Goal: Task Accomplishment & Management: Manage account settings

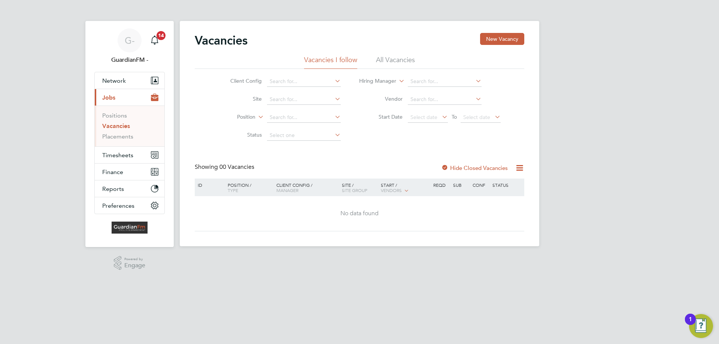
click at [394, 59] on li "All Vacancies" at bounding box center [395, 61] width 39 height 13
click at [325, 63] on li "Vacancies I follow" at bounding box center [330, 61] width 53 height 13
click at [410, 58] on li "All Vacancies" at bounding box center [395, 61] width 39 height 13
click at [114, 96] on span "Jobs" at bounding box center [108, 97] width 13 height 7
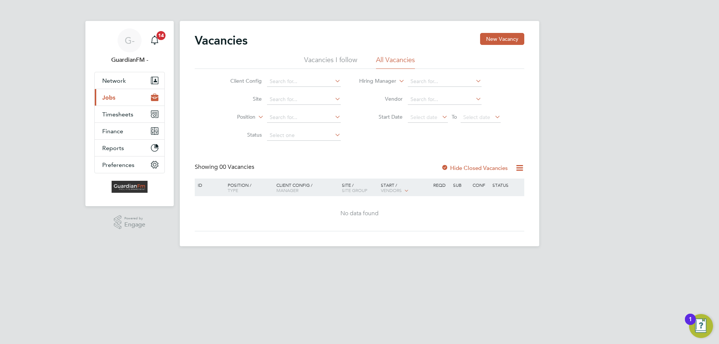
click at [116, 100] on button "Current page: Jobs" at bounding box center [130, 97] width 70 height 16
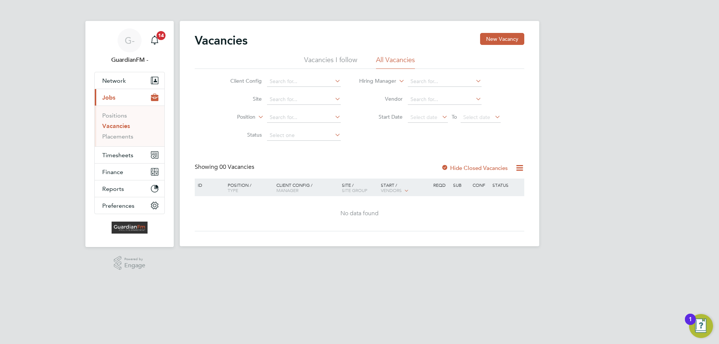
click at [117, 124] on link "Vacancies" at bounding box center [116, 126] width 28 height 7
click at [121, 135] on link "Placements" at bounding box center [117, 136] width 31 height 7
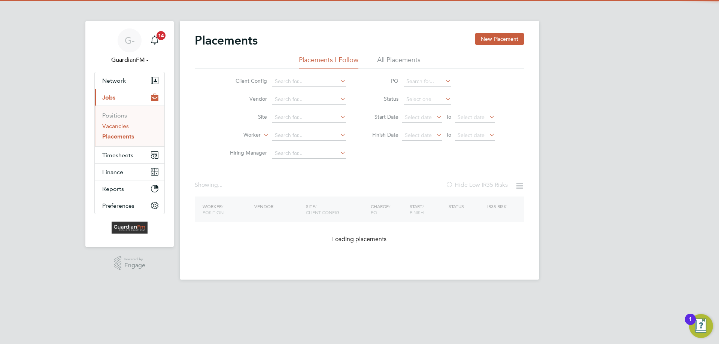
click at [122, 127] on link "Vacancies" at bounding box center [115, 126] width 27 height 7
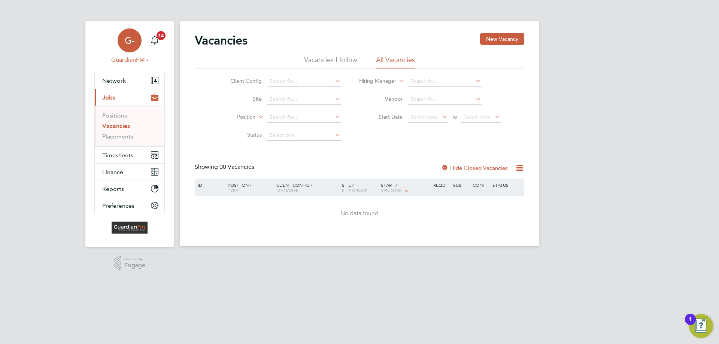
click at [137, 43] on div "G-" at bounding box center [130, 40] width 24 height 24
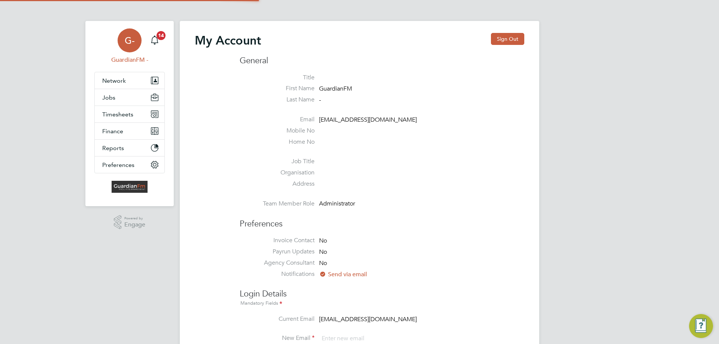
type input "[EMAIL_ADDRESS][DOMAIN_NAME]"
click at [116, 97] on button "Jobs" at bounding box center [130, 97] width 70 height 16
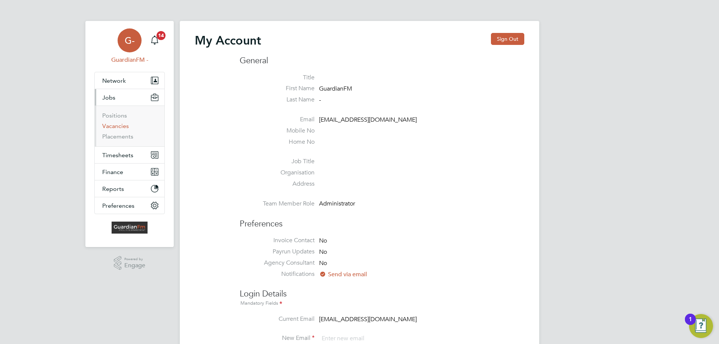
click at [112, 126] on link "Vacancies" at bounding box center [115, 126] width 27 height 7
